Goal: Navigation & Orientation: Find specific page/section

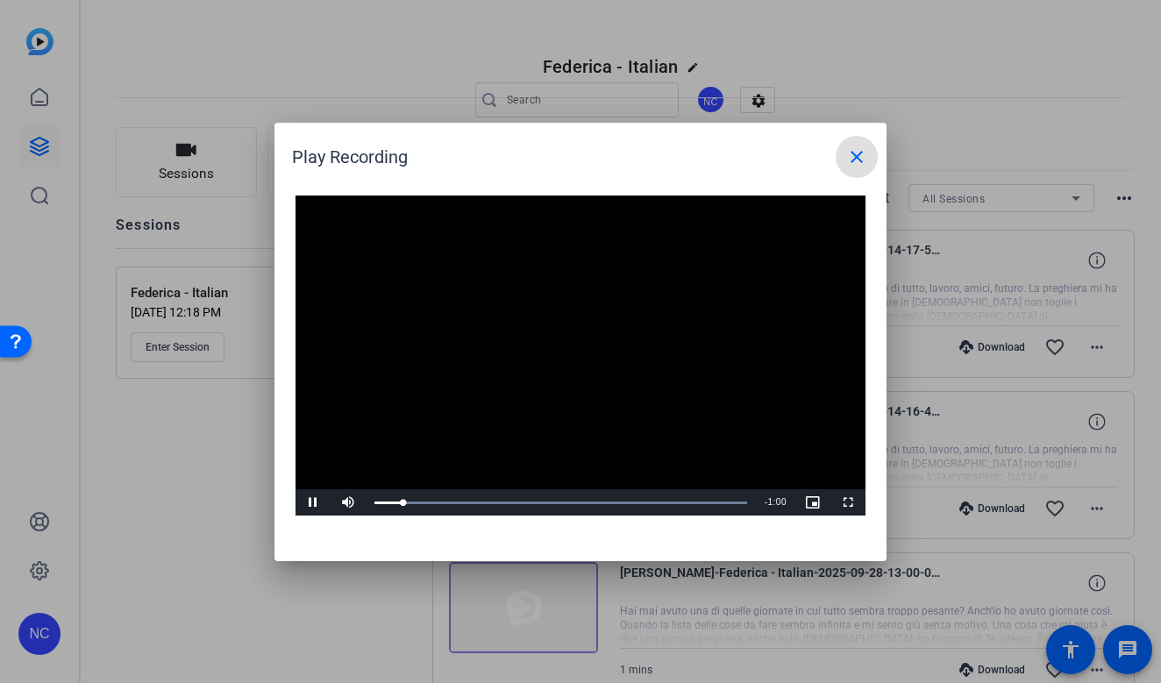
click at [317, 502] on span "Video Player" at bounding box center [312, 502] width 35 height 0
click at [854, 158] on mat-icon "close" at bounding box center [856, 156] width 21 height 21
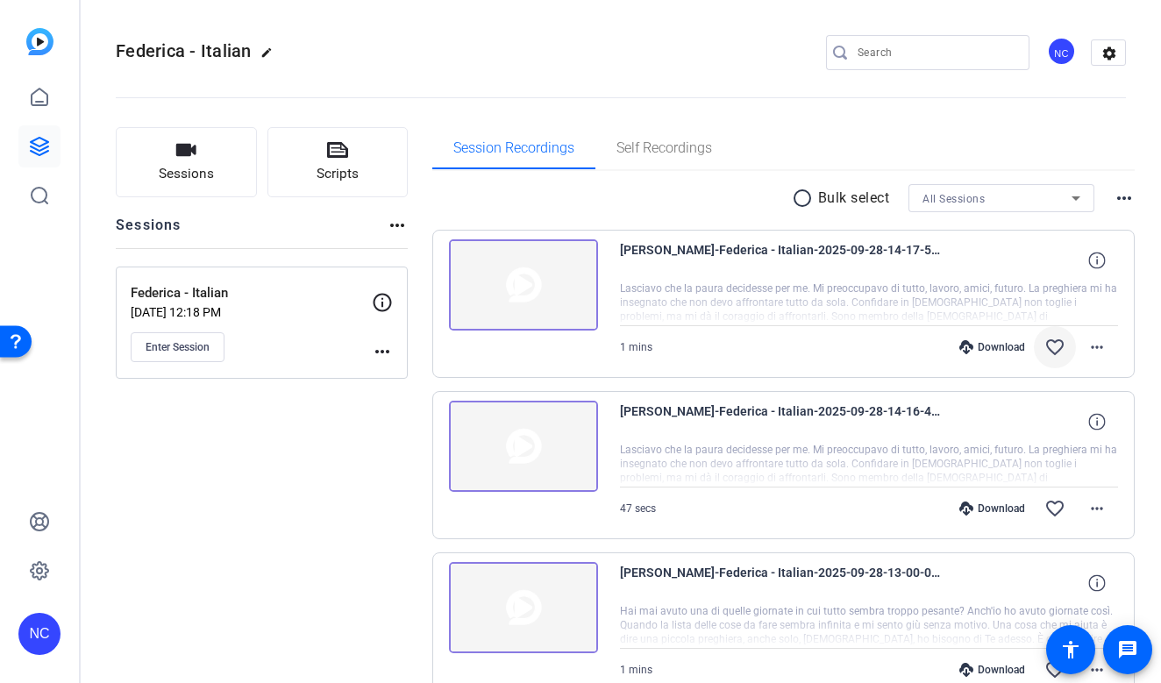
click at [1054, 345] on mat-icon "favorite_border" at bounding box center [1054, 347] width 21 height 21
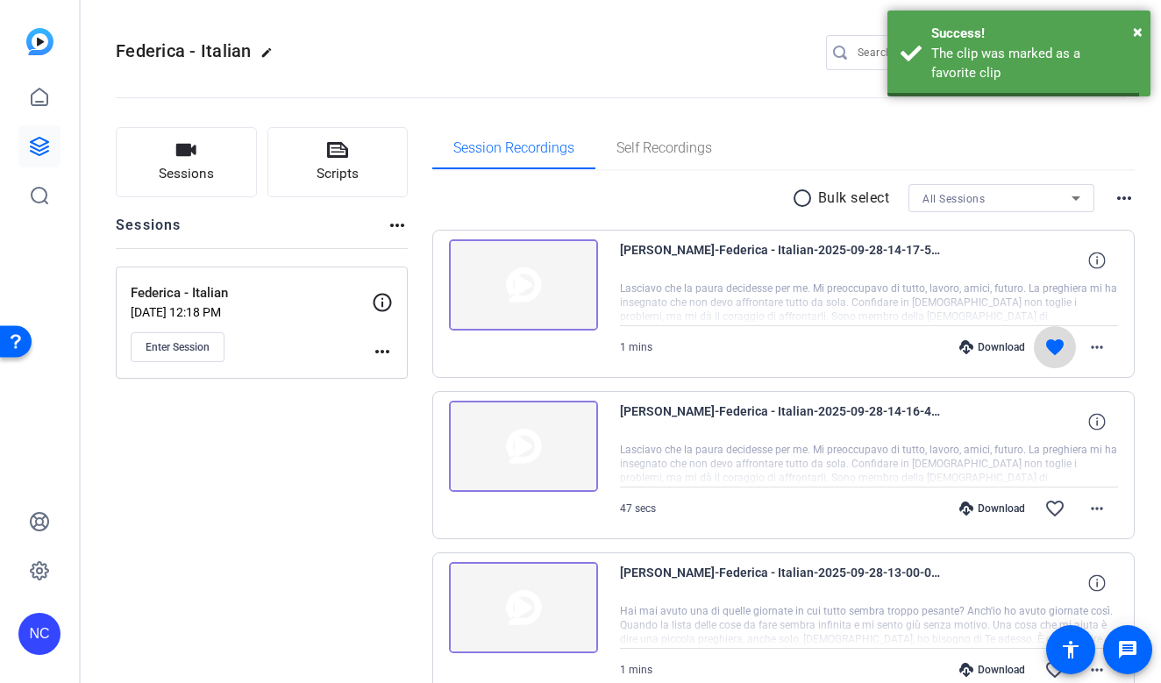
click at [1054, 345] on mat-icon "favorite" at bounding box center [1054, 347] width 21 height 21
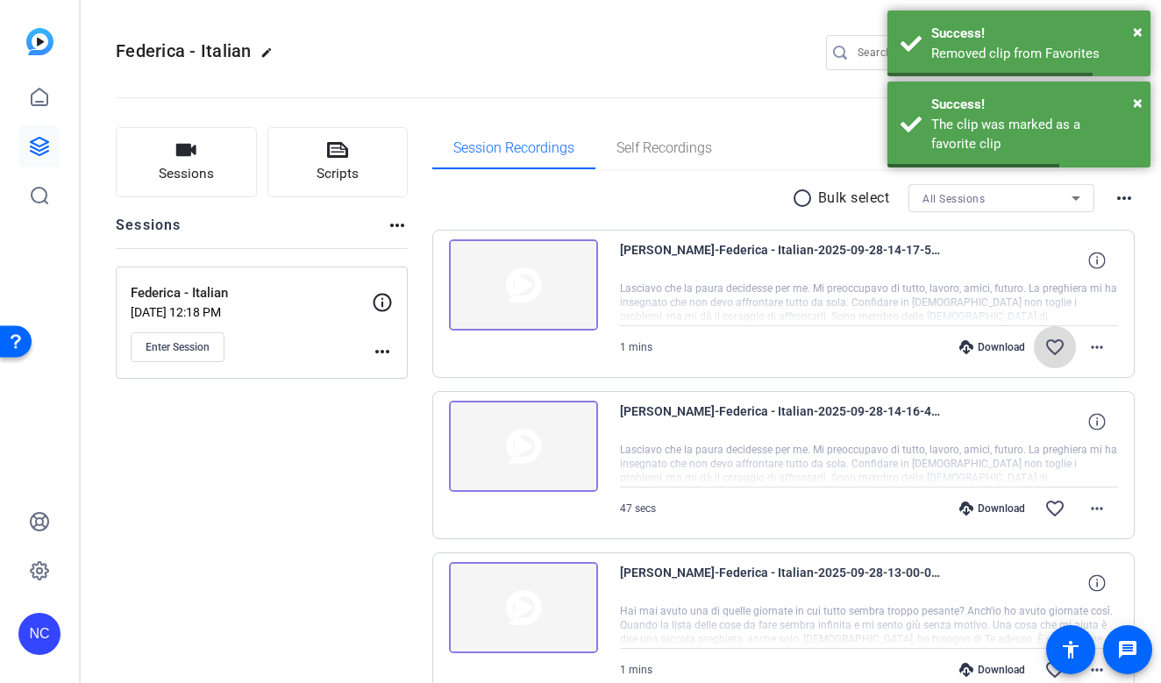
click at [1054, 345] on mat-icon "favorite_border" at bounding box center [1054, 347] width 21 height 21
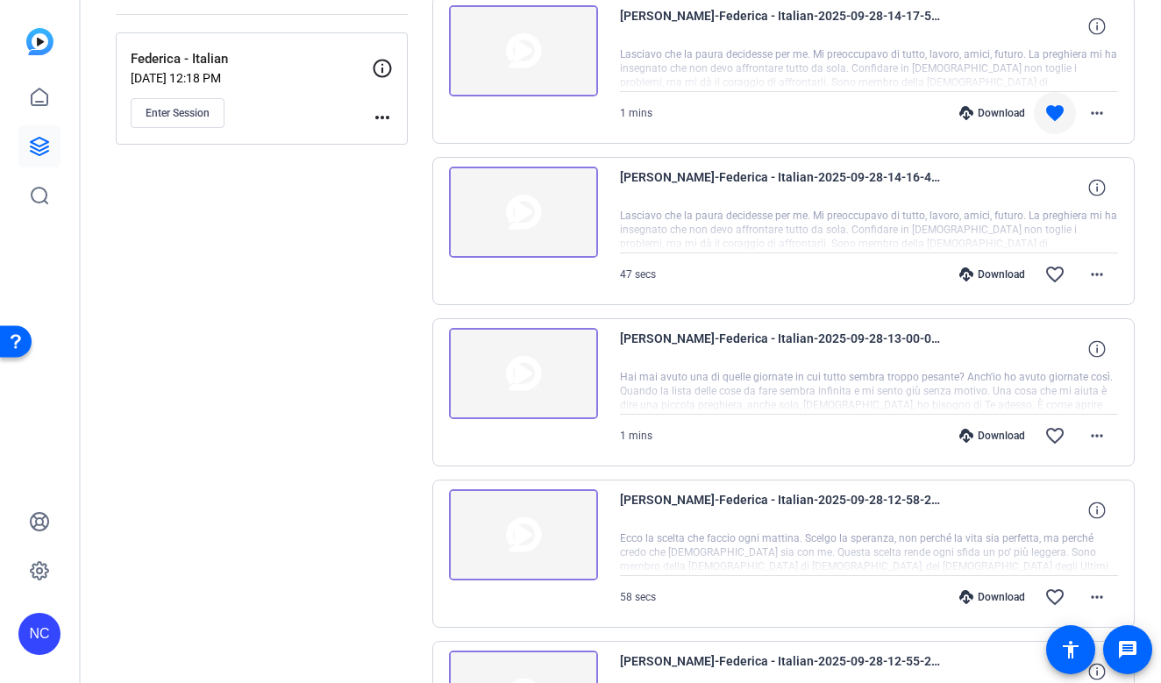
scroll to position [271, 0]
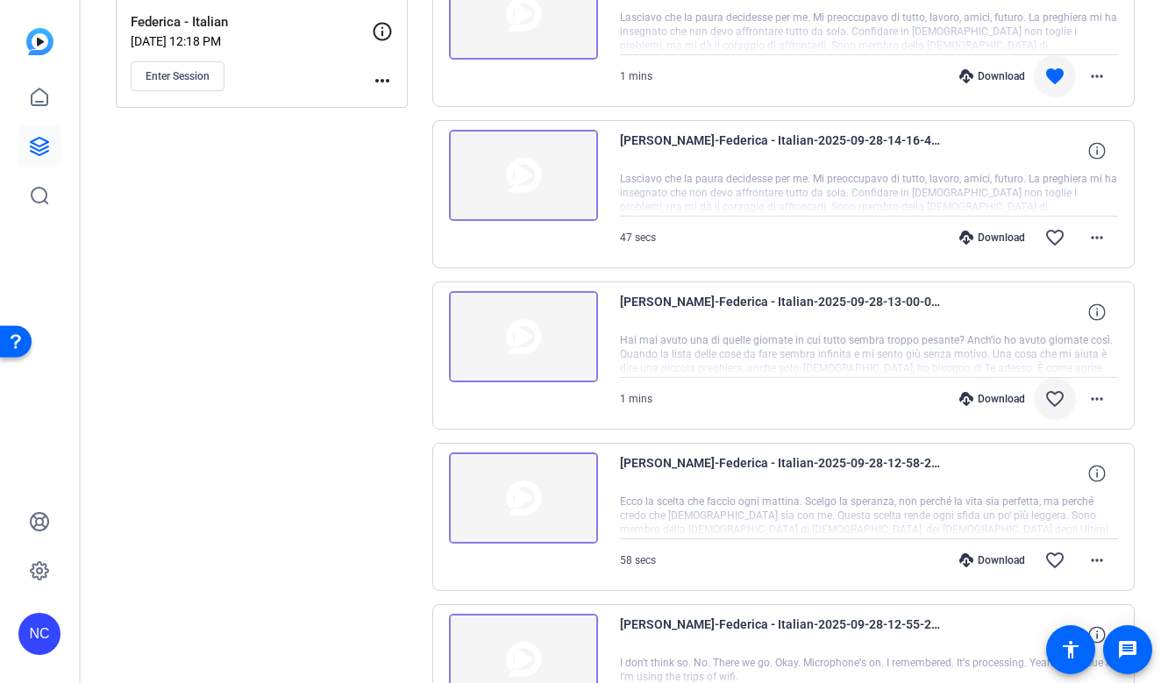
click at [1047, 390] on mat-icon "favorite_border" at bounding box center [1054, 398] width 21 height 21
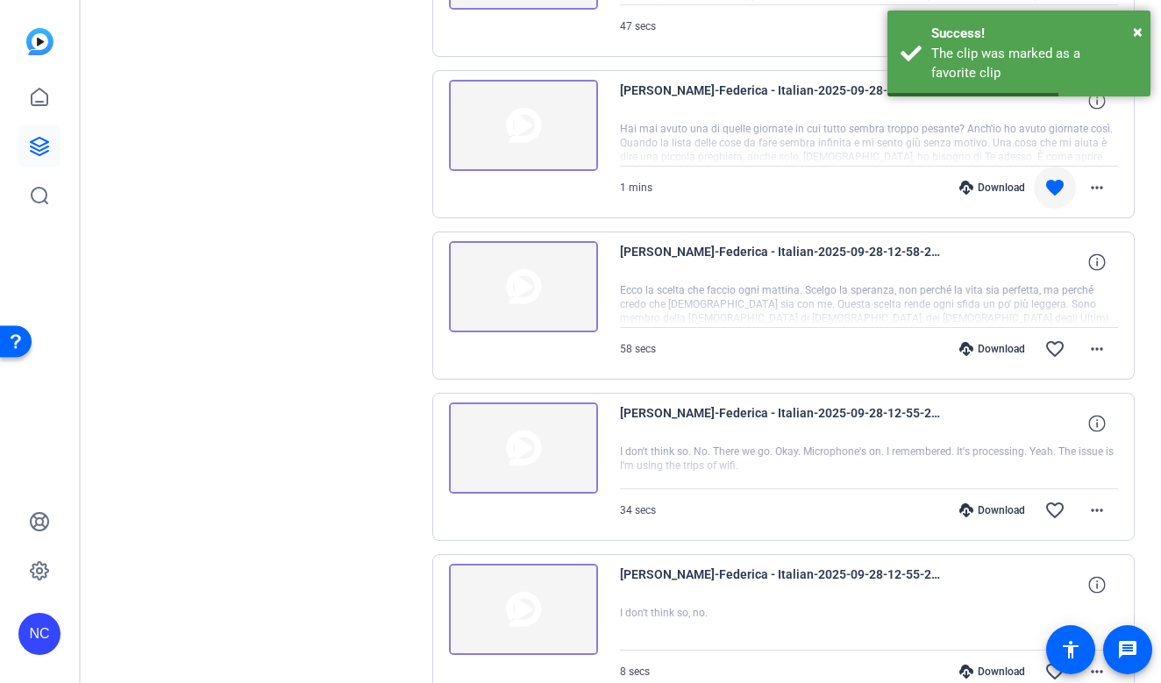
scroll to position [484, 0]
click at [1048, 342] on mat-icon "favorite_border" at bounding box center [1054, 347] width 21 height 21
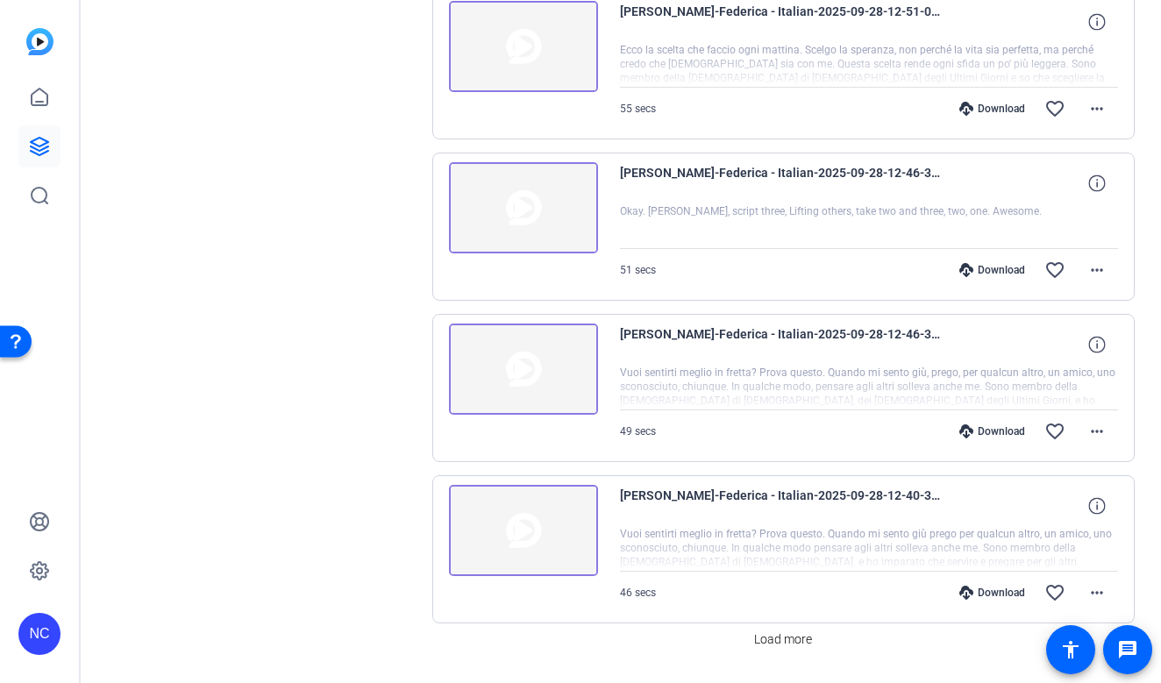
scroll to position [1221, 0]
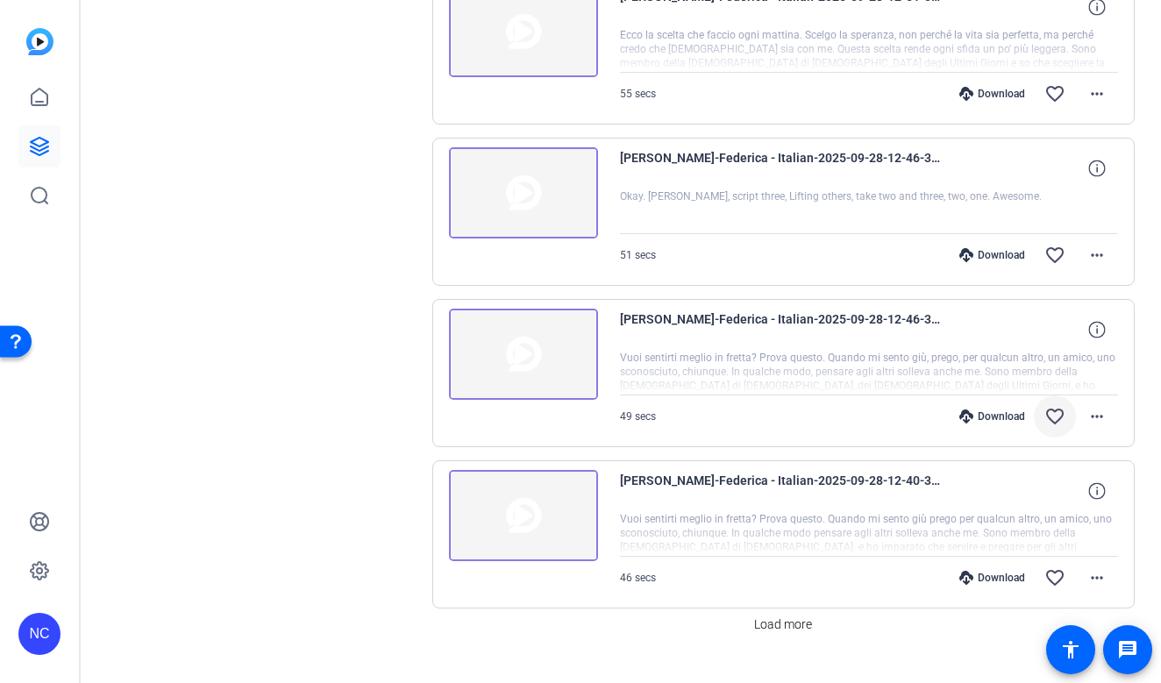
click at [1044, 417] on mat-icon "favorite_border" at bounding box center [1054, 416] width 21 height 21
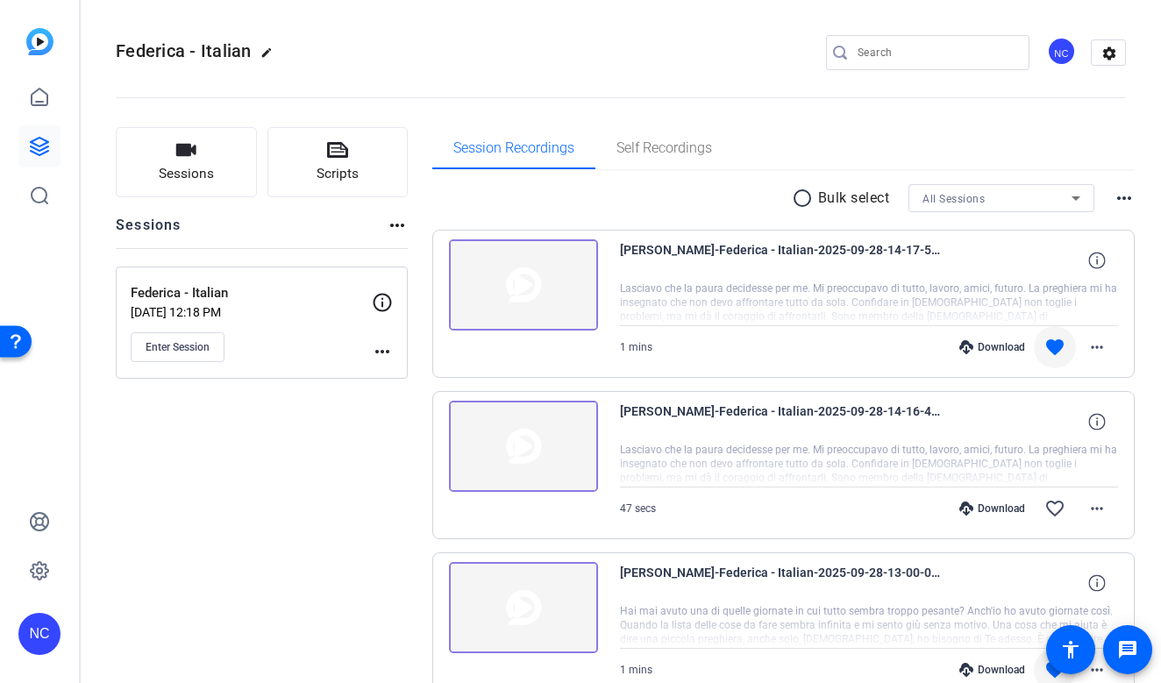
scroll to position [0, 0]
click at [42, 143] on icon at bounding box center [39, 146] width 21 height 21
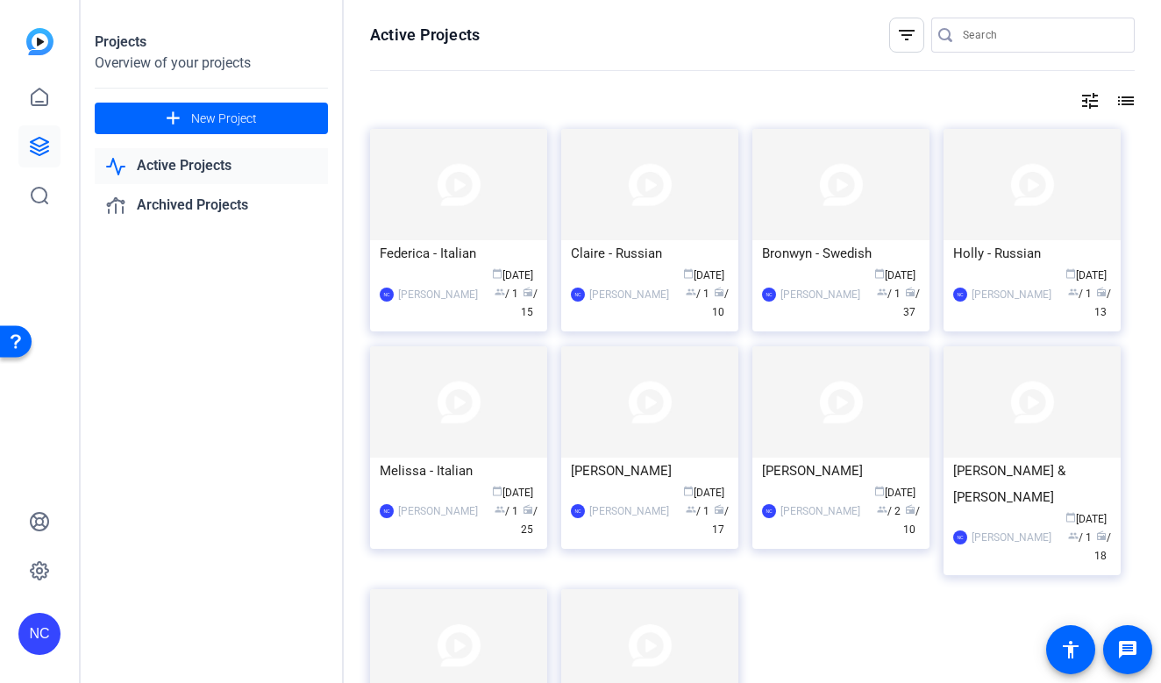
click at [453, 289] on div "NC [PERSON_NAME] calendar_today [DATE] group / 1 radio / 15" at bounding box center [459, 293] width 158 height 55
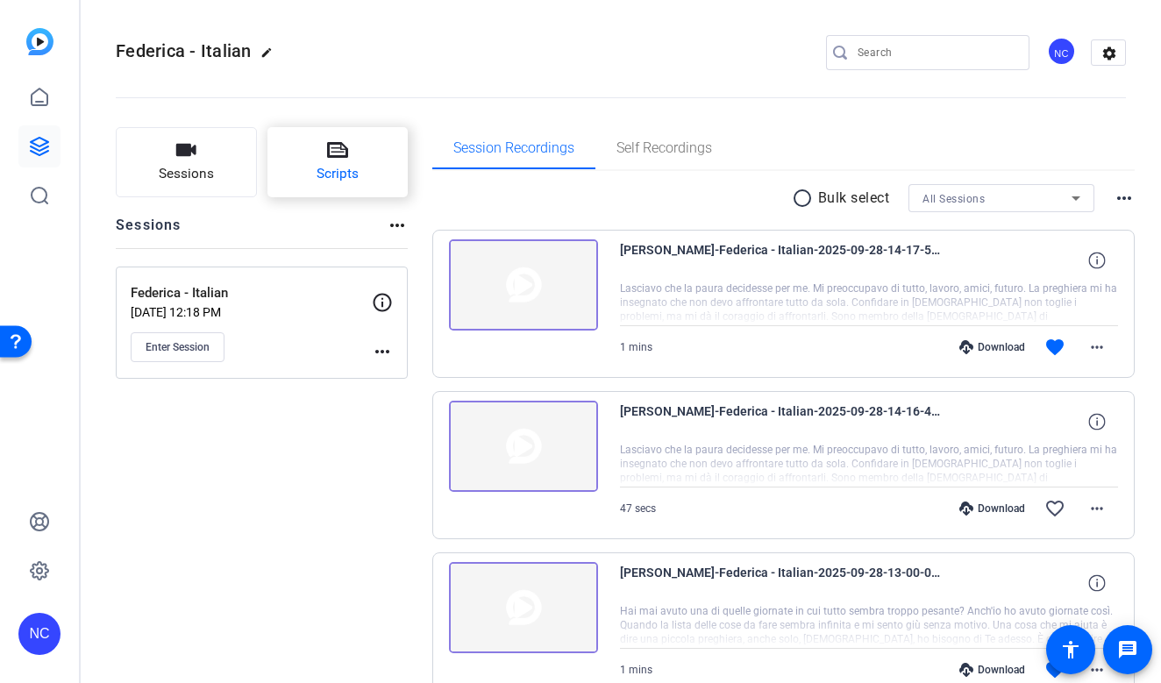
click at [360, 144] on button "Scripts" at bounding box center [337, 162] width 141 height 70
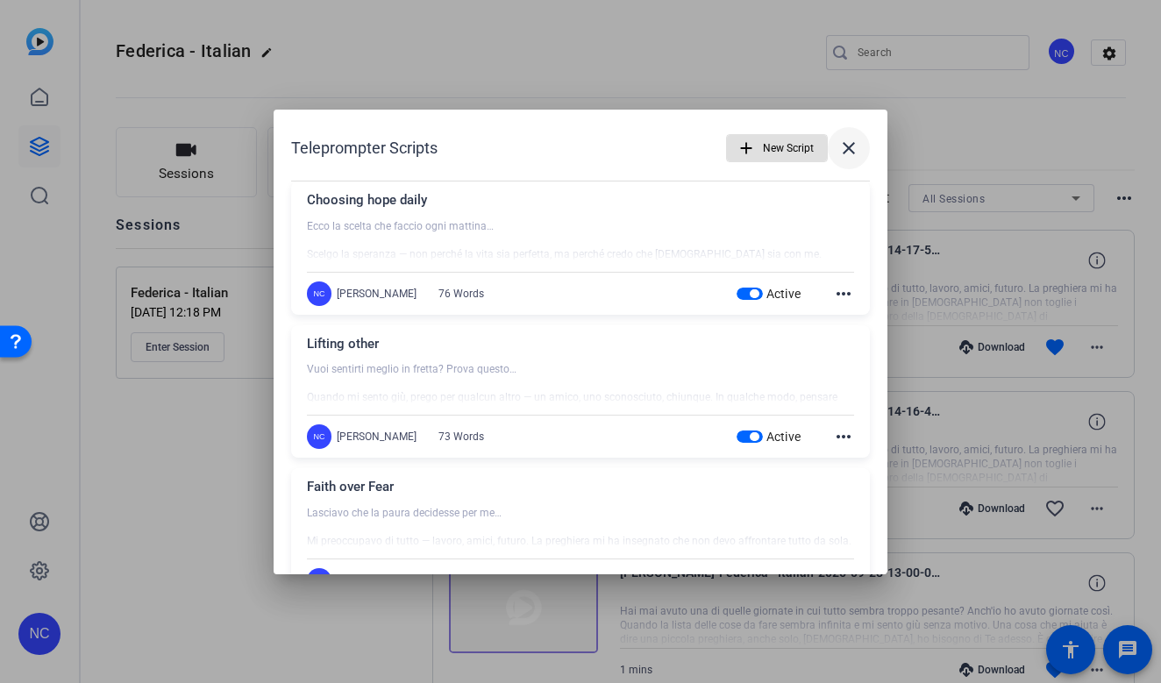
click at [839, 152] on mat-icon "close" at bounding box center [848, 148] width 21 height 21
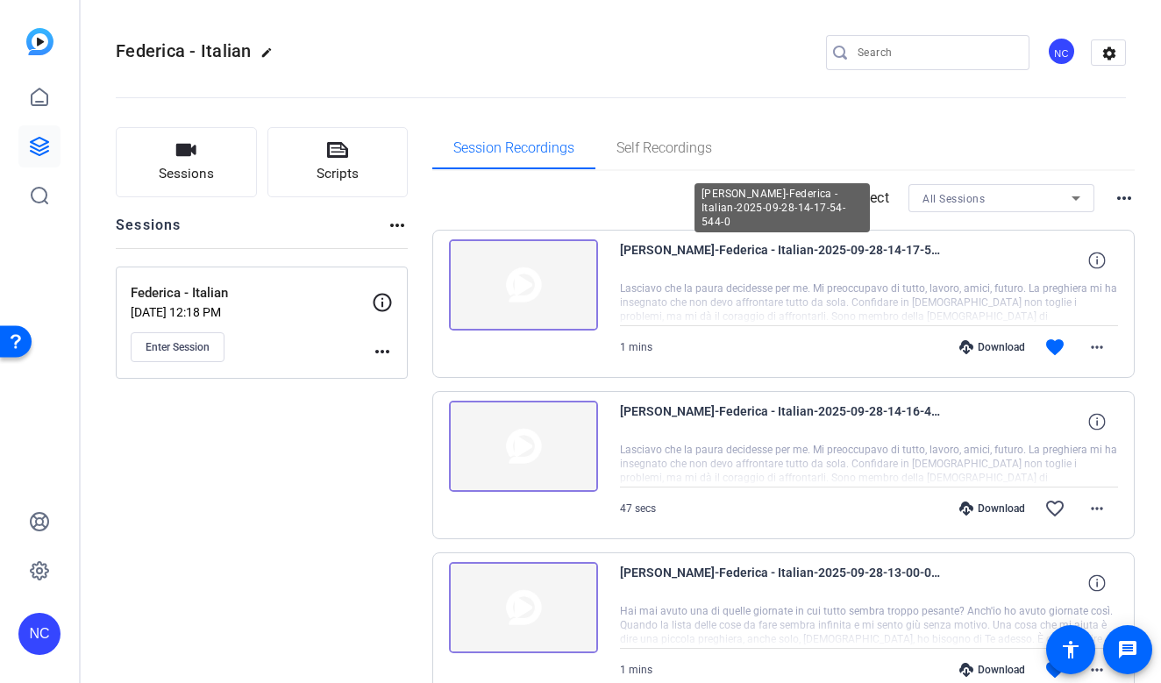
click at [749, 250] on span "[PERSON_NAME]-Federica - Italian-2025-09-28-14-17-54-544-0" at bounding box center [782, 260] width 324 height 42
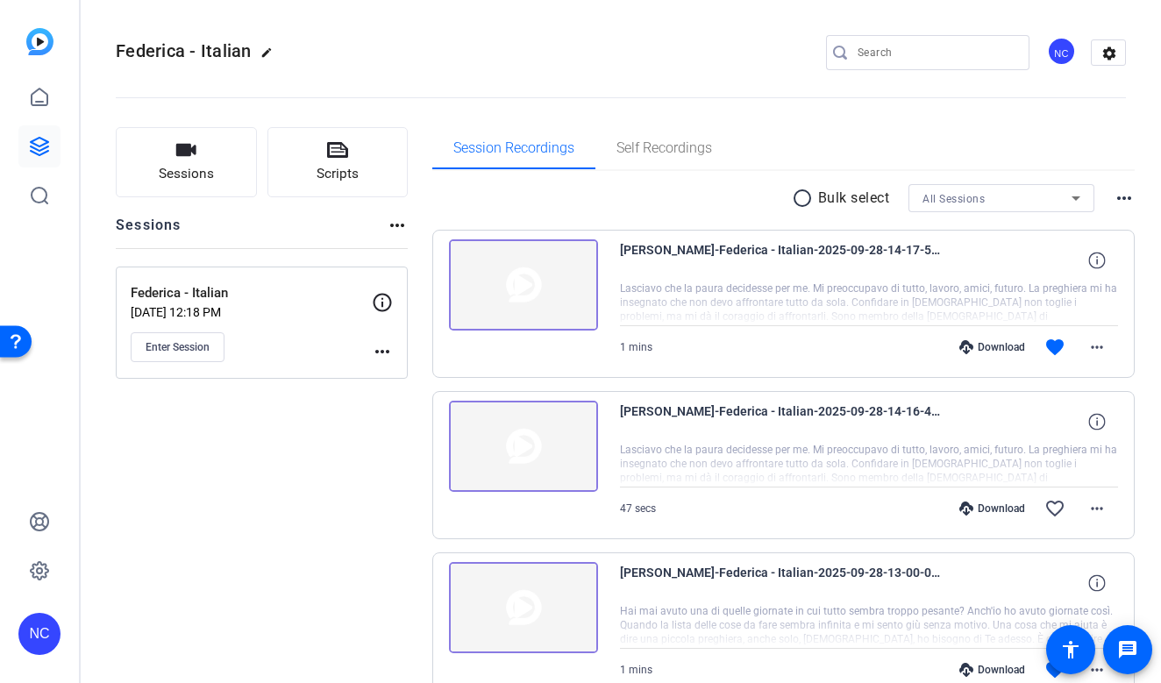
click at [891, 254] on span "[PERSON_NAME]-Federica - Italian-2025-09-28-14-17-54-544-0" at bounding box center [782, 260] width 324 height 42
click at [380, 174] on button "Scripts" at bounding box center [337, 162] width 141 height 70
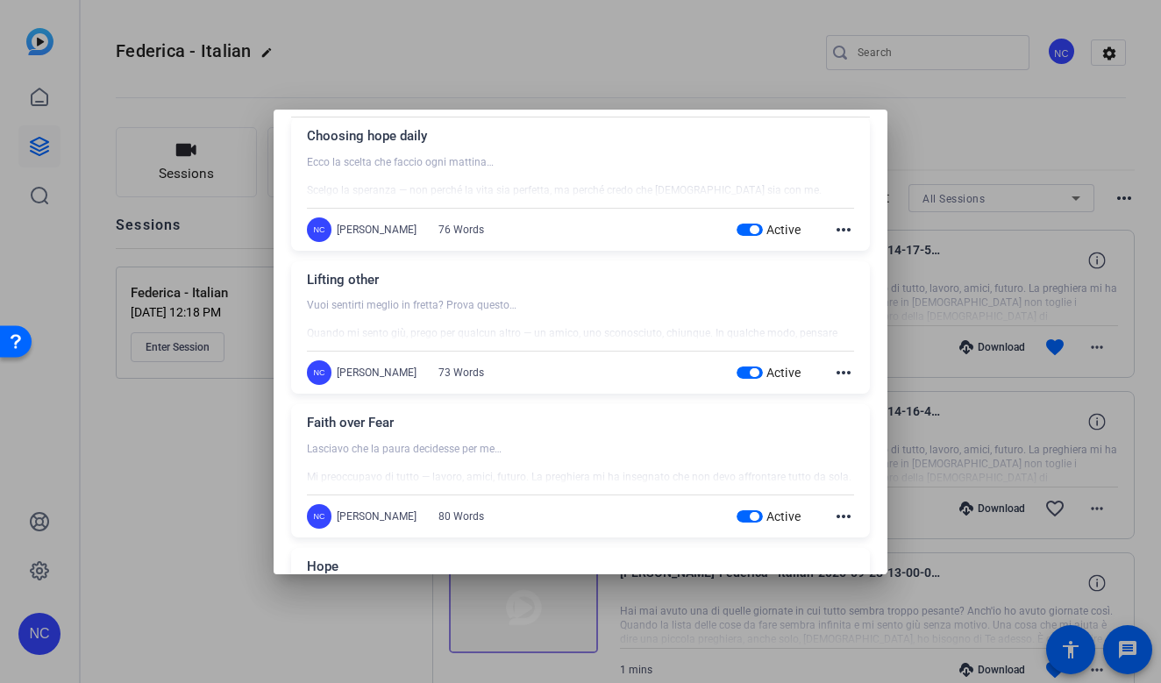
scroll to position [4, 0]
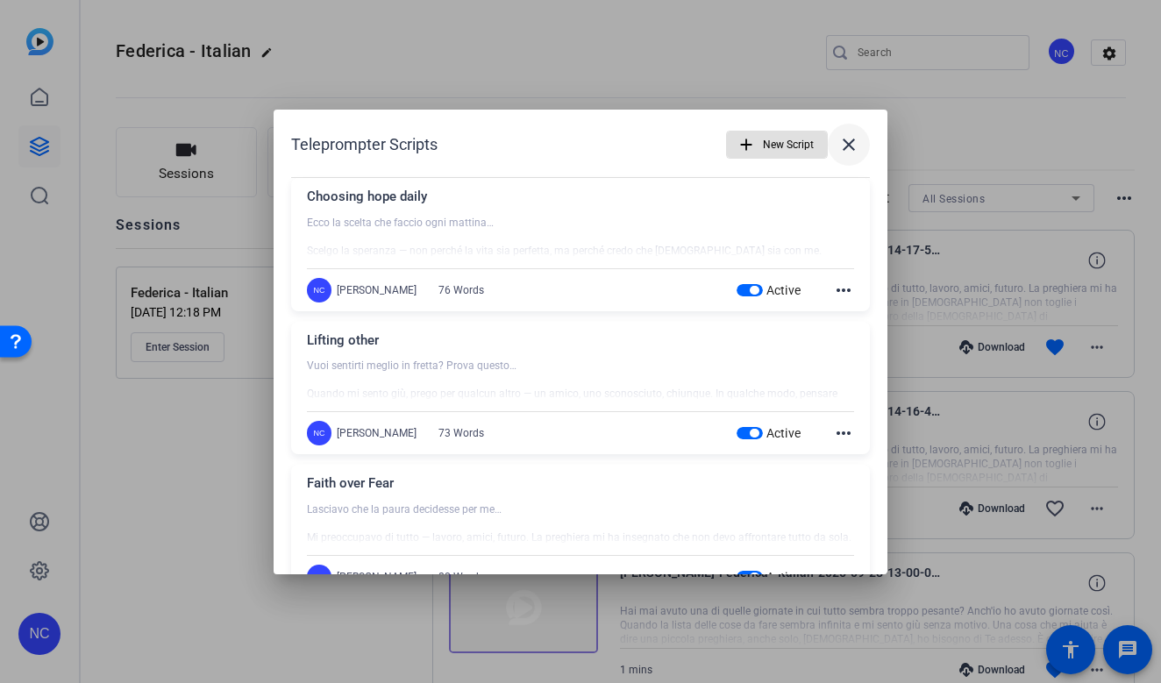
click at [853, 144] on span at bounding box center [848, 145] width 42 height 42
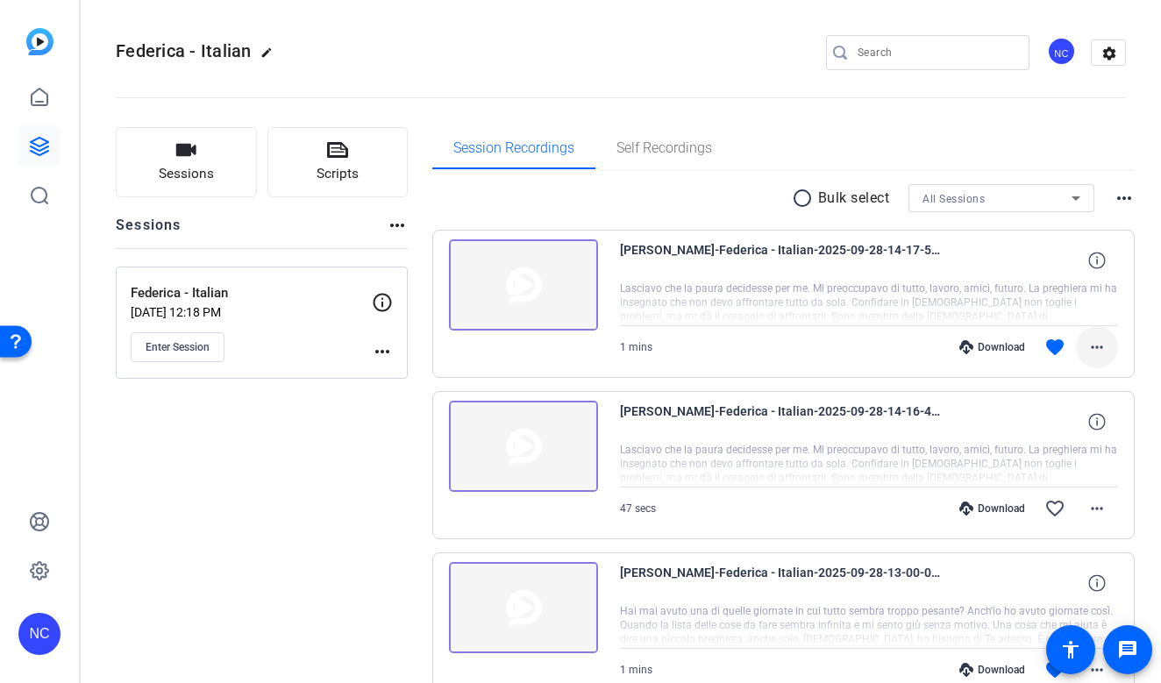
click at [1094, 333] on span at bounding box center [1097, 347] width 42 height 42
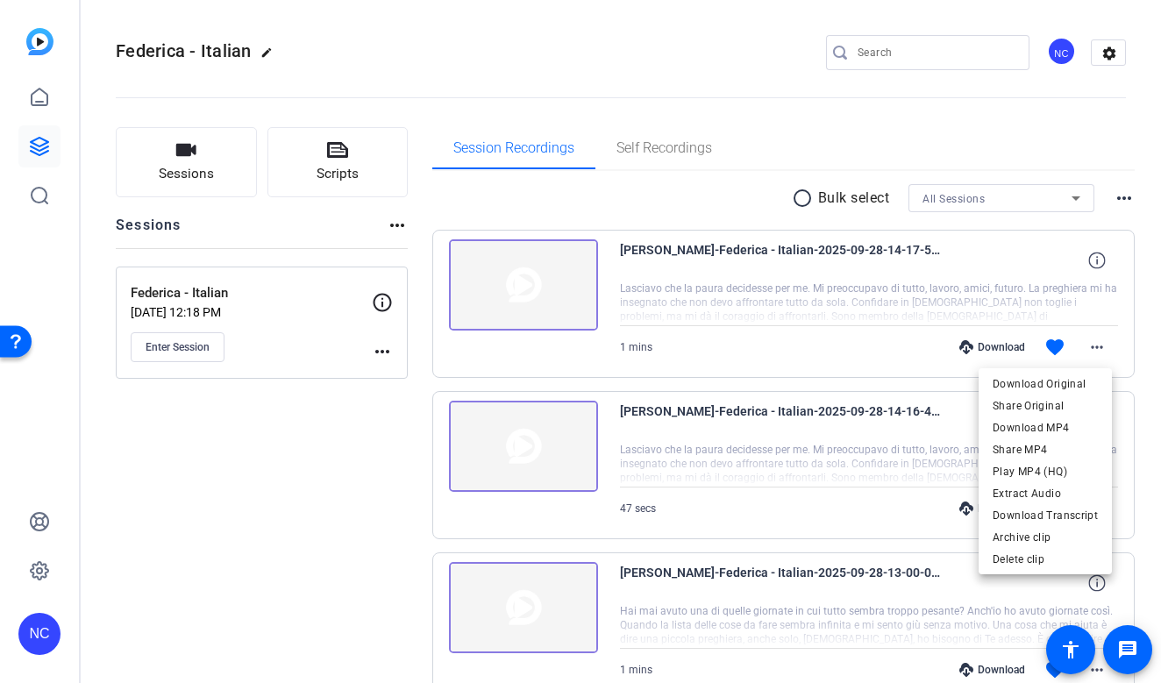
click at [874, 344] on div at bounding box center [580, 341] width 1161 height 683
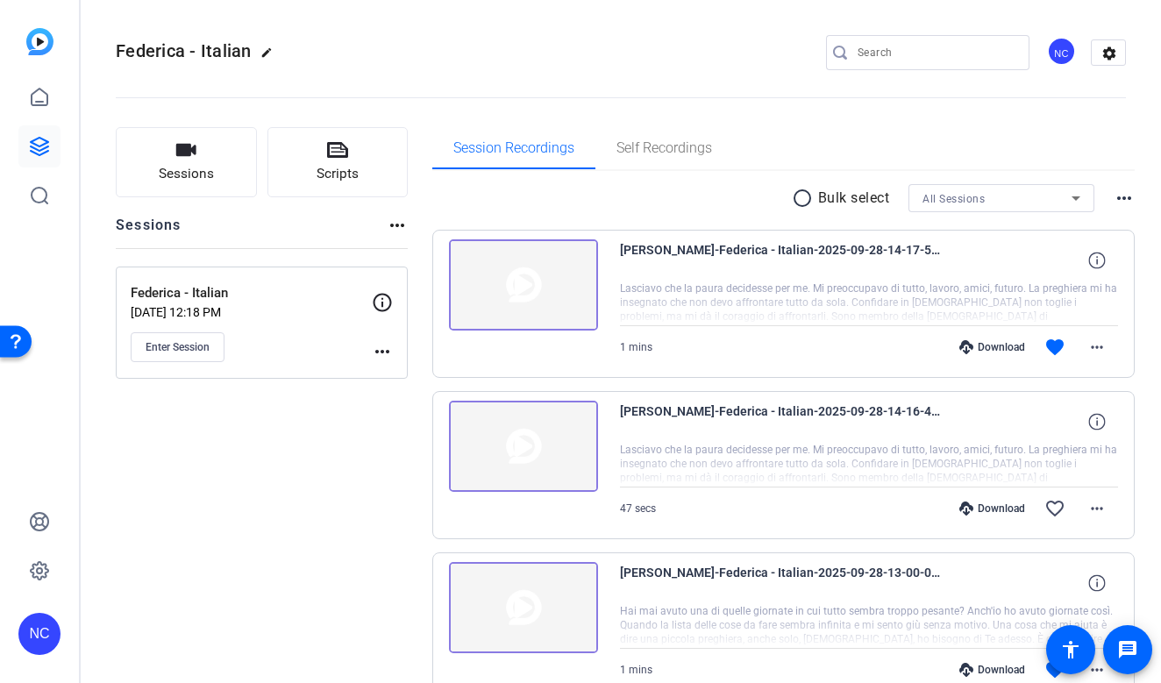
click at [785, 264] on span "[PERSON_NAME]-Federica - Italian-2025-09-28-14-17-54-544-0" at bounding box center [782, 260] width 324 height 42
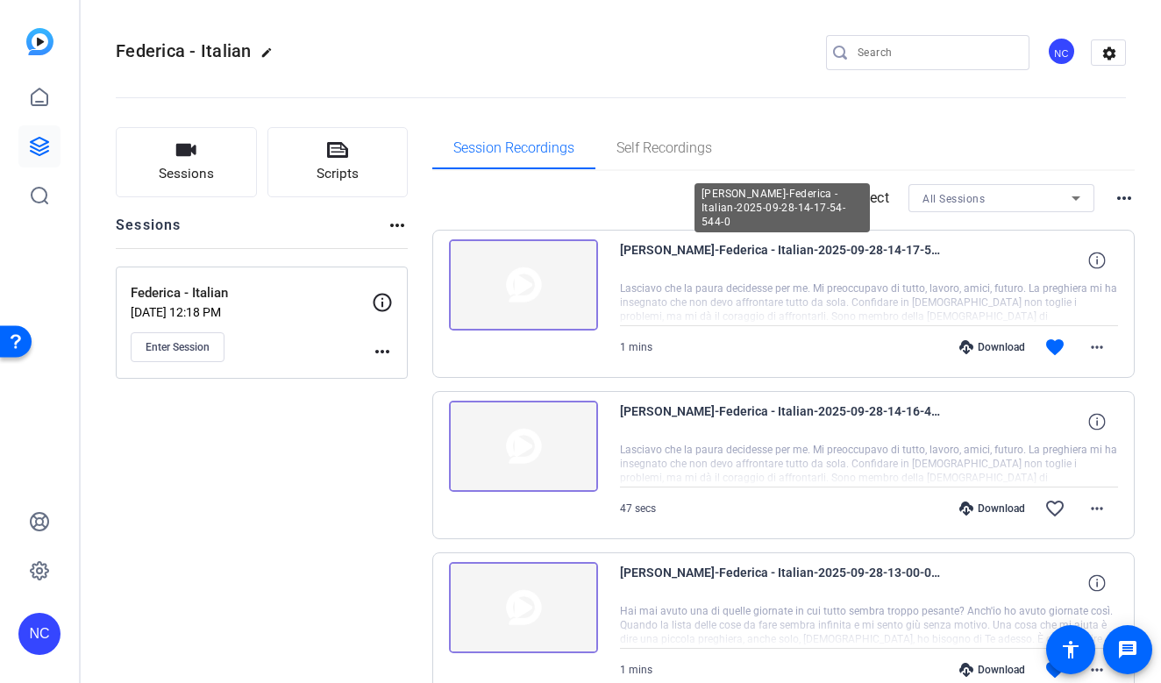
click at [748, 249] on span "[PERSON_NAME]-Federica - Italian-2025-09-28-14-17-54-544-0" at bounding box center [782, 260] width 324 height 42
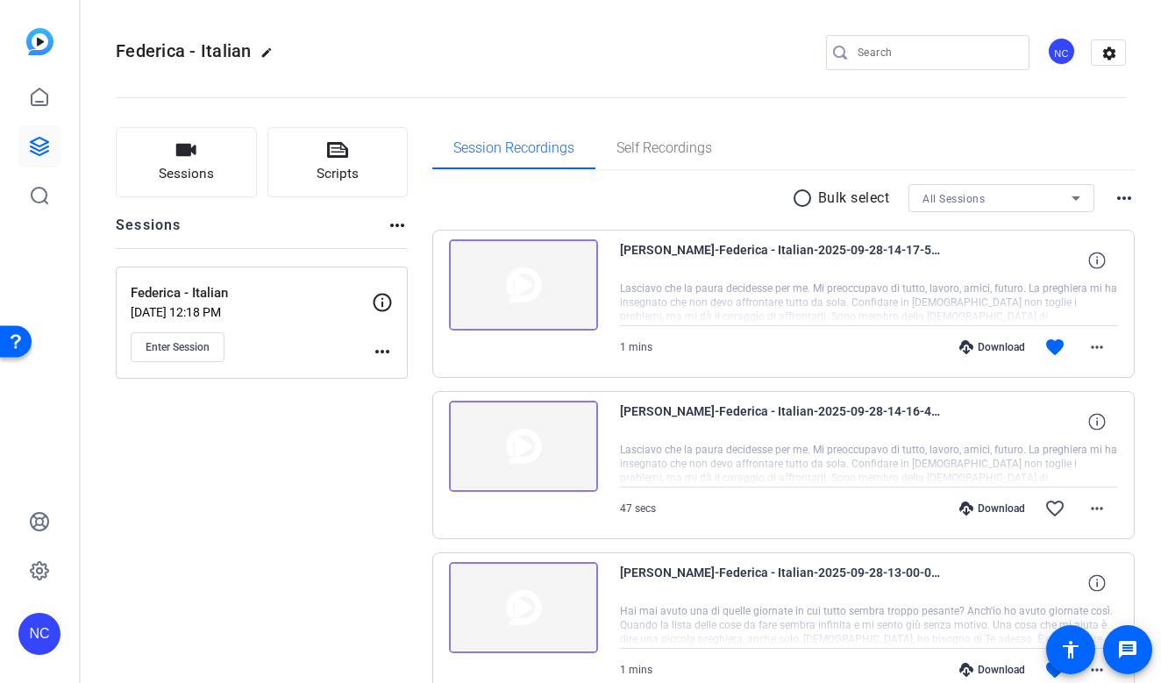
click at [748, 249] on span "[PERSON_NAME]-Federica - Italian-2025-09-28-14-17-54-544-0" at bounding box center [782, 260] width 324 height 42
click at [1114, 204] on mat-icon "more_horiz" at bounding box center [1123, 198] width 21 height 21
click at [966, 250] on div at bounding box center [580, 341] width 1161 height 683
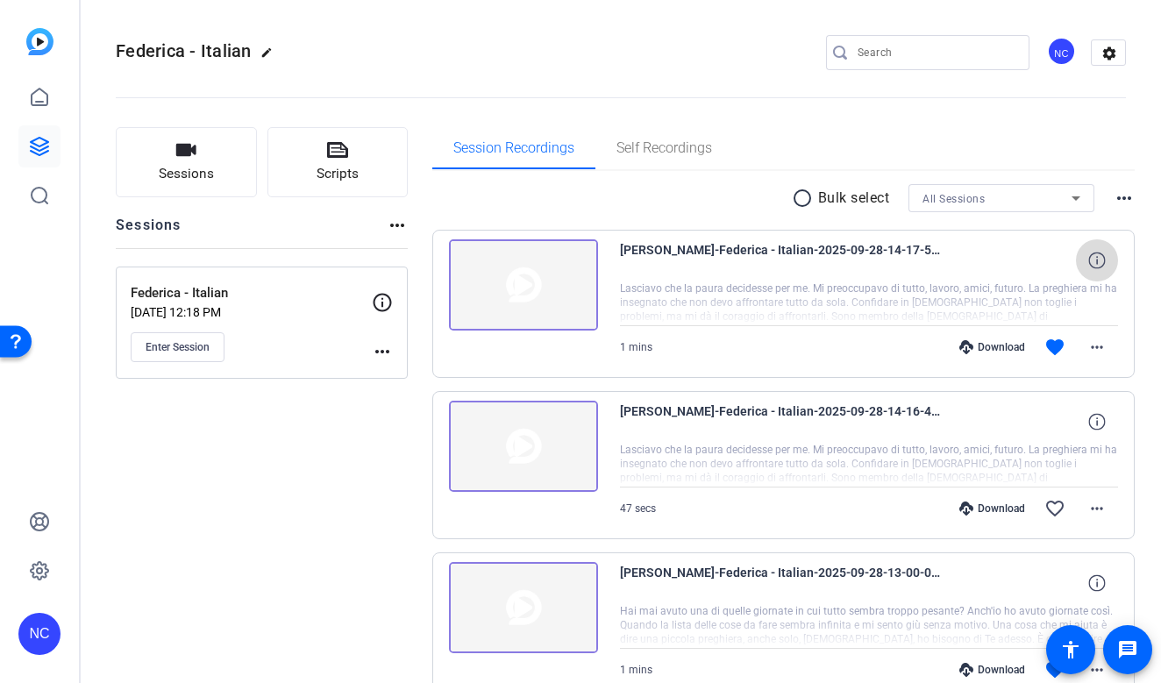
click at [1088, 259] on icon at bounding box center [1096, 260] width 17 height 17
click at [1012, 262] on span "373mb" at bounding box center [1022, 260] width 34 height 14
click at [1097, 338] on mat-icon "more_horiz" at bounding box center [1096, 347] width 21 height 21
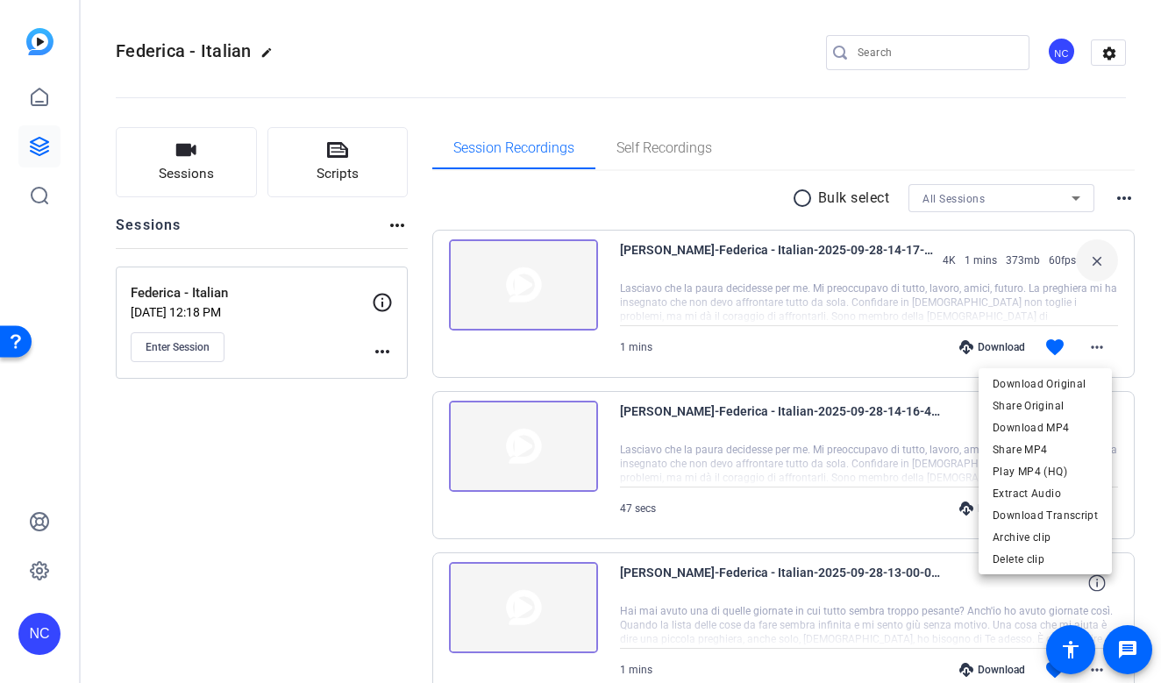
click at [831, 300] on div at bounding box center [580, 341] width 1161 height 683
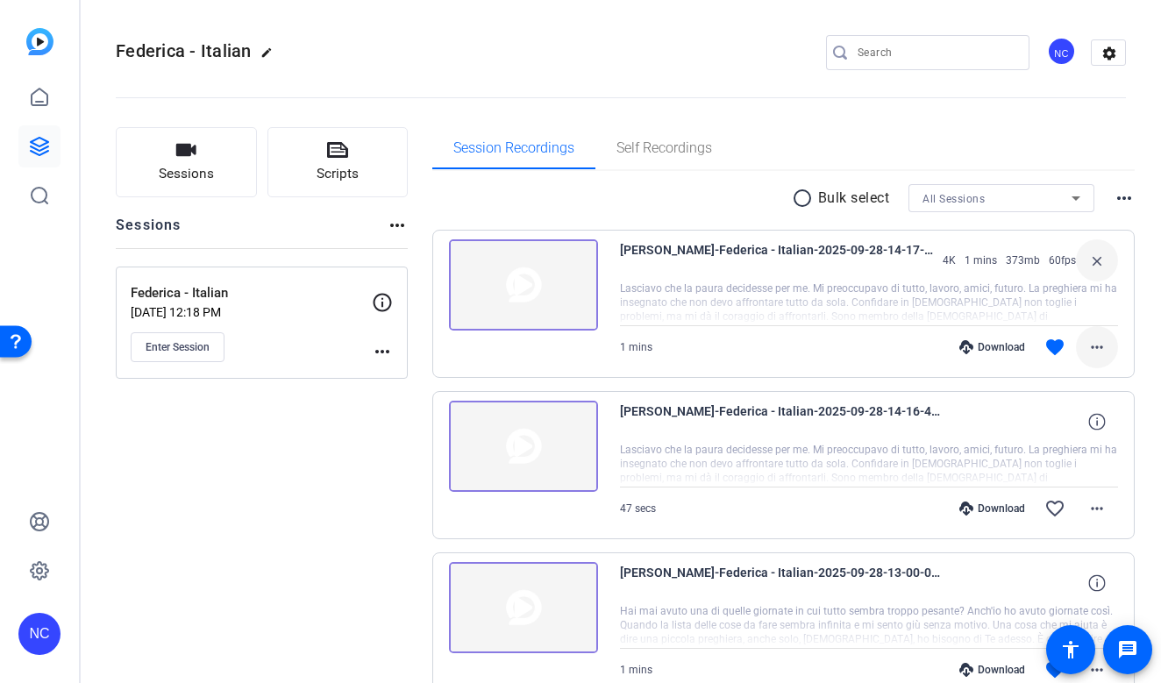
click at [1092, 352] on mat-icon "more_horiz" at bounding box center [1096, 347] width 21 height 21
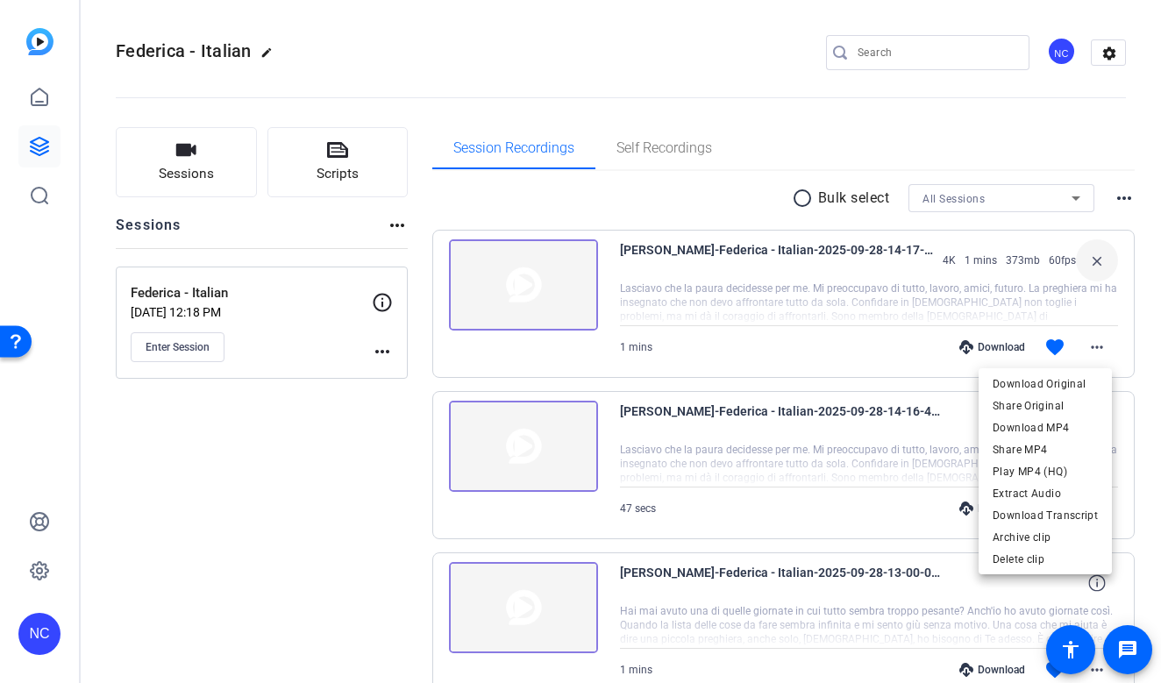
click at [846, 325] on div at bounding box center [580, 341] width 1161 height 683
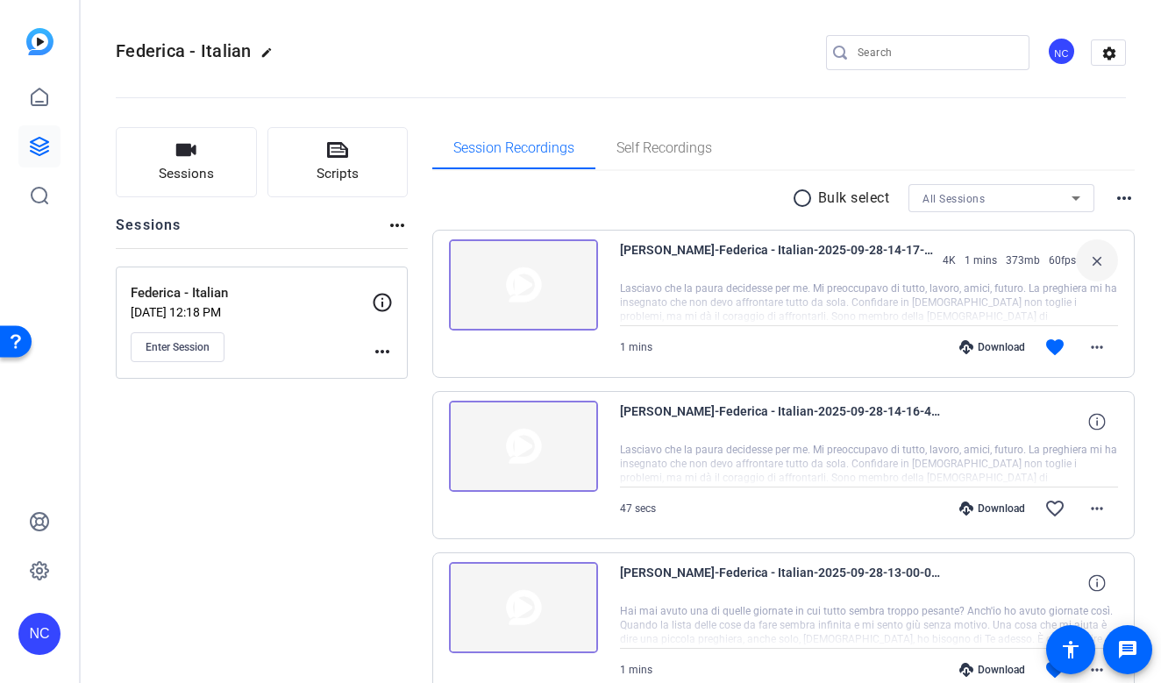
click at [367, 352] on div "Enter Session" at bounding box center [251, 347] width 241 height 30
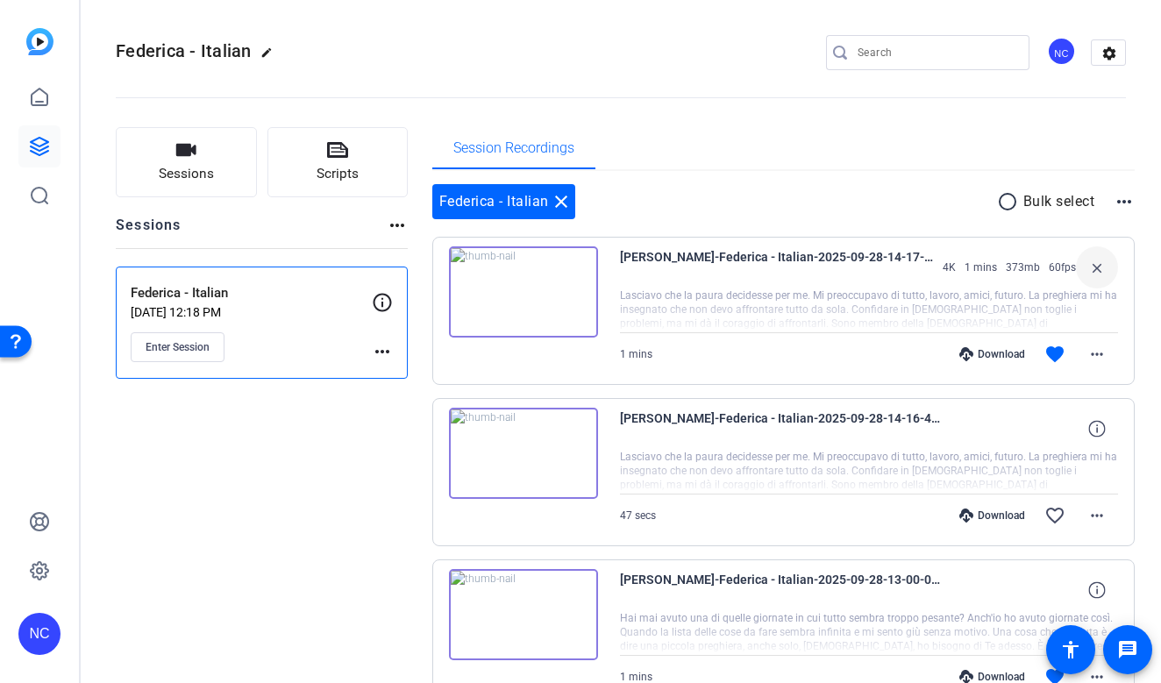
click at [367, 352] on div "Enter Session" at bounding box center [251, 347] width 241 height 30
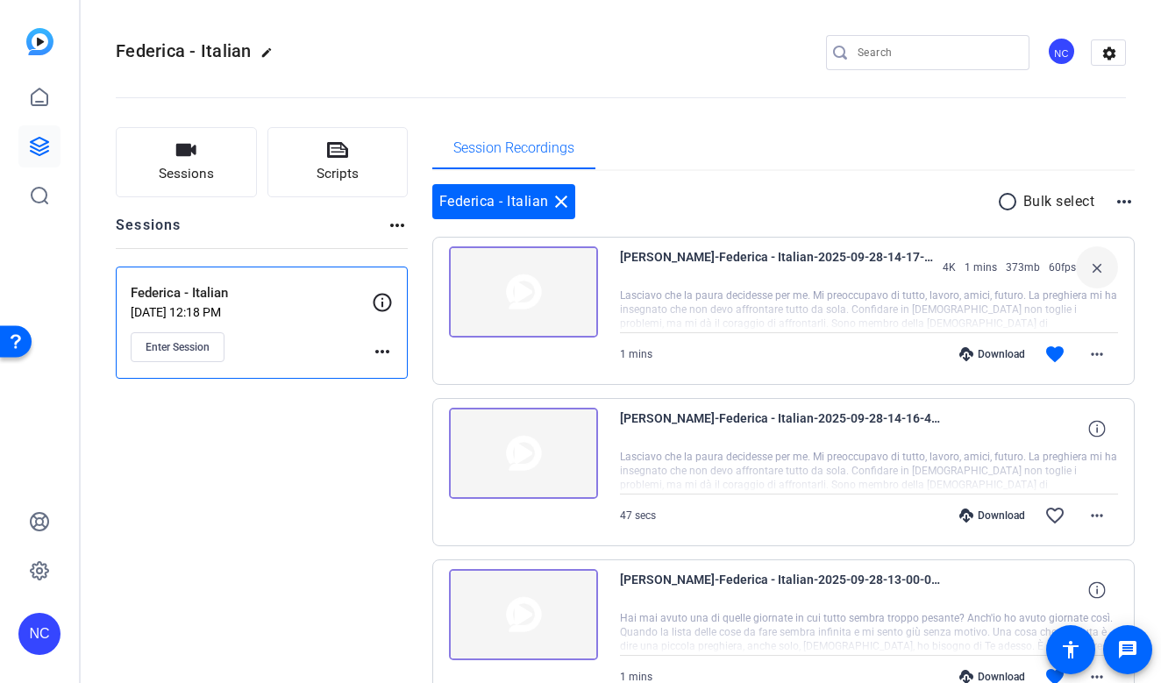
click at [569, 195] on mat-icon "close" at bounding box center [560, 201] width 21 height 21
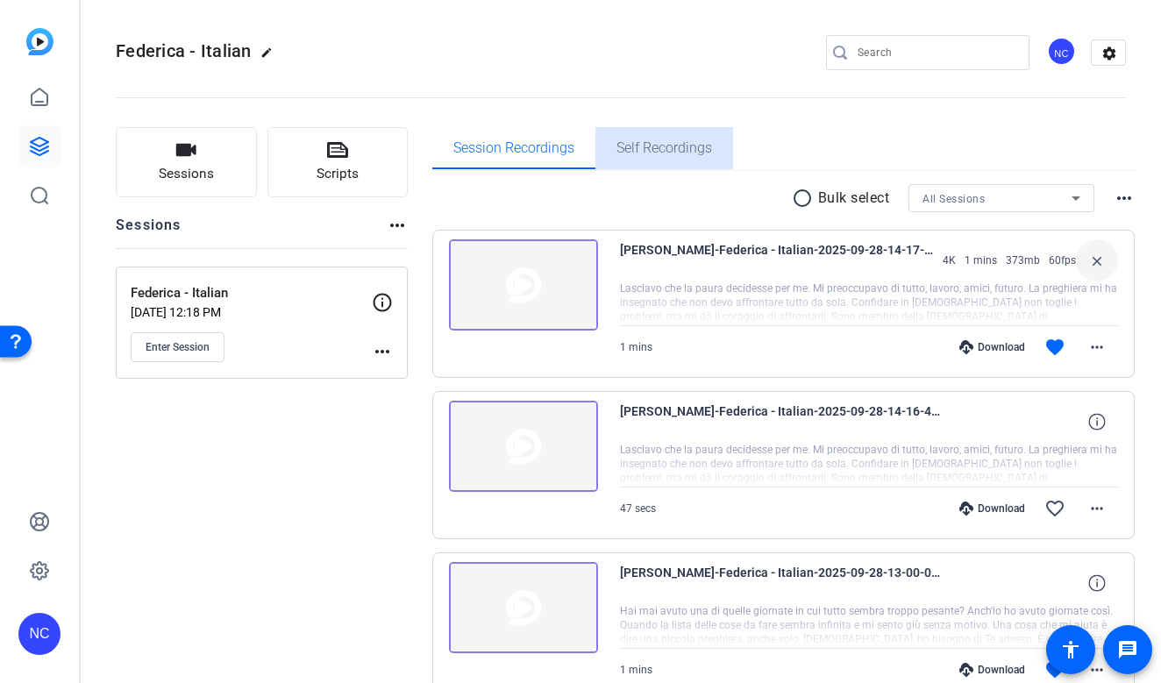
click at [690, 163] on span "Self Recordings" at bounding box center [664, 148] width 96 height 42
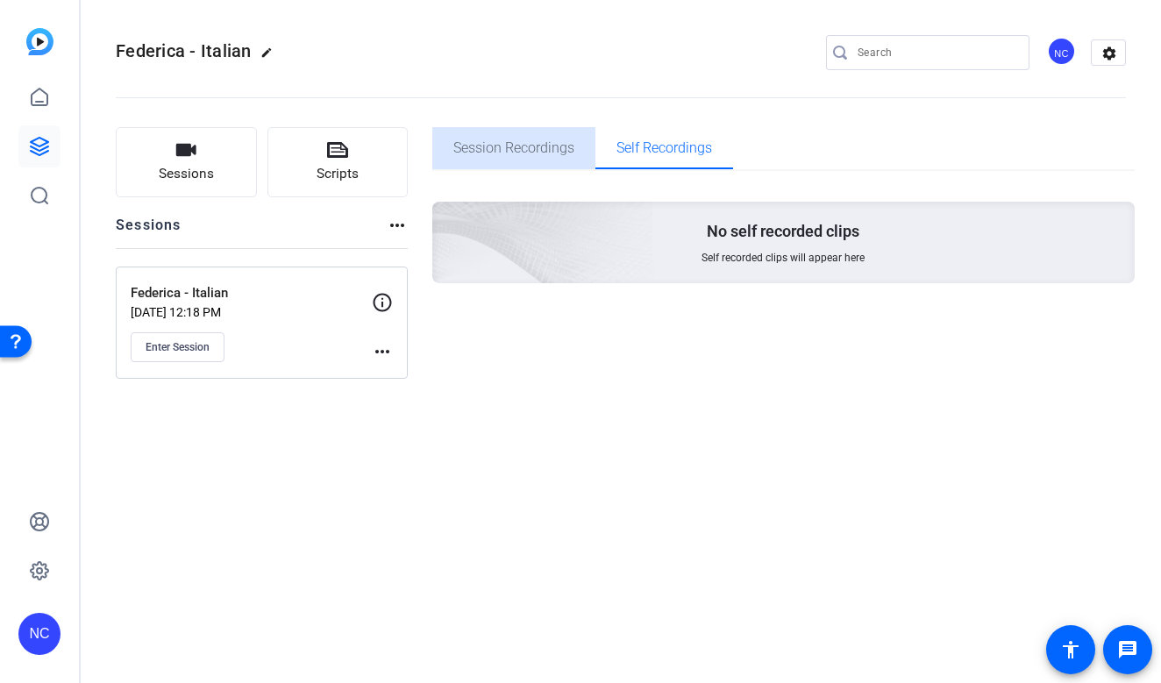
click at [516, 160] on span "Session Recordings" at bounding box center [513, 148] width 121 height 42
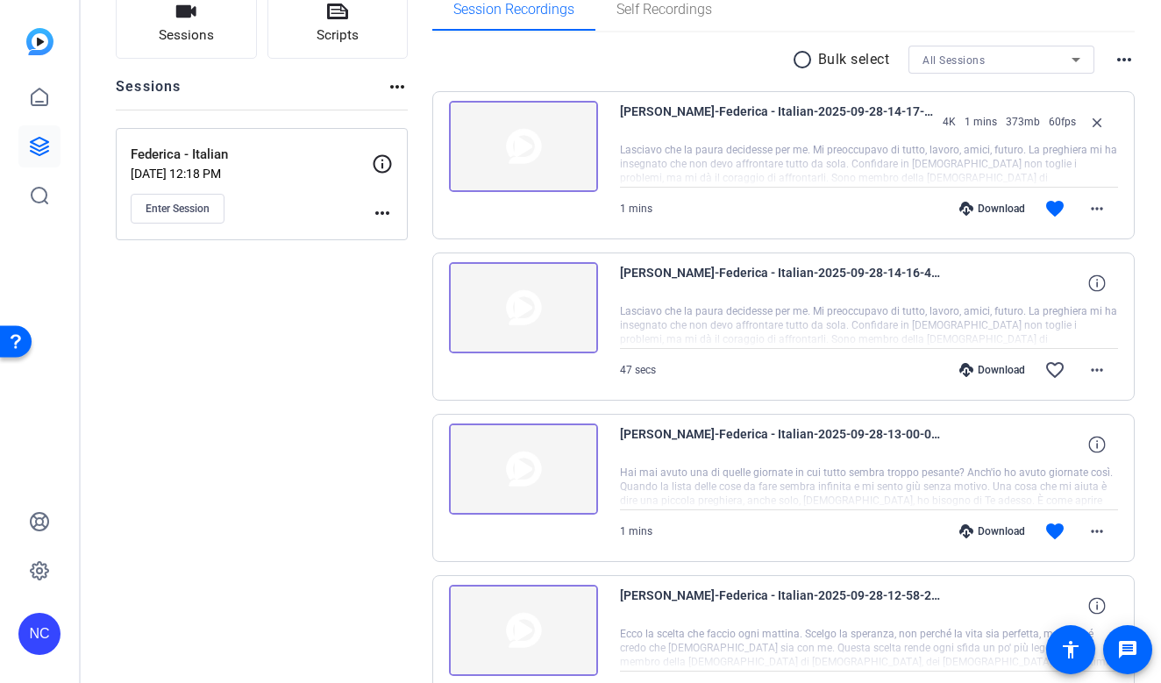
scroll to position [105, 0]
